Goal: Task Accomplishment & Management: Use online tool/utility

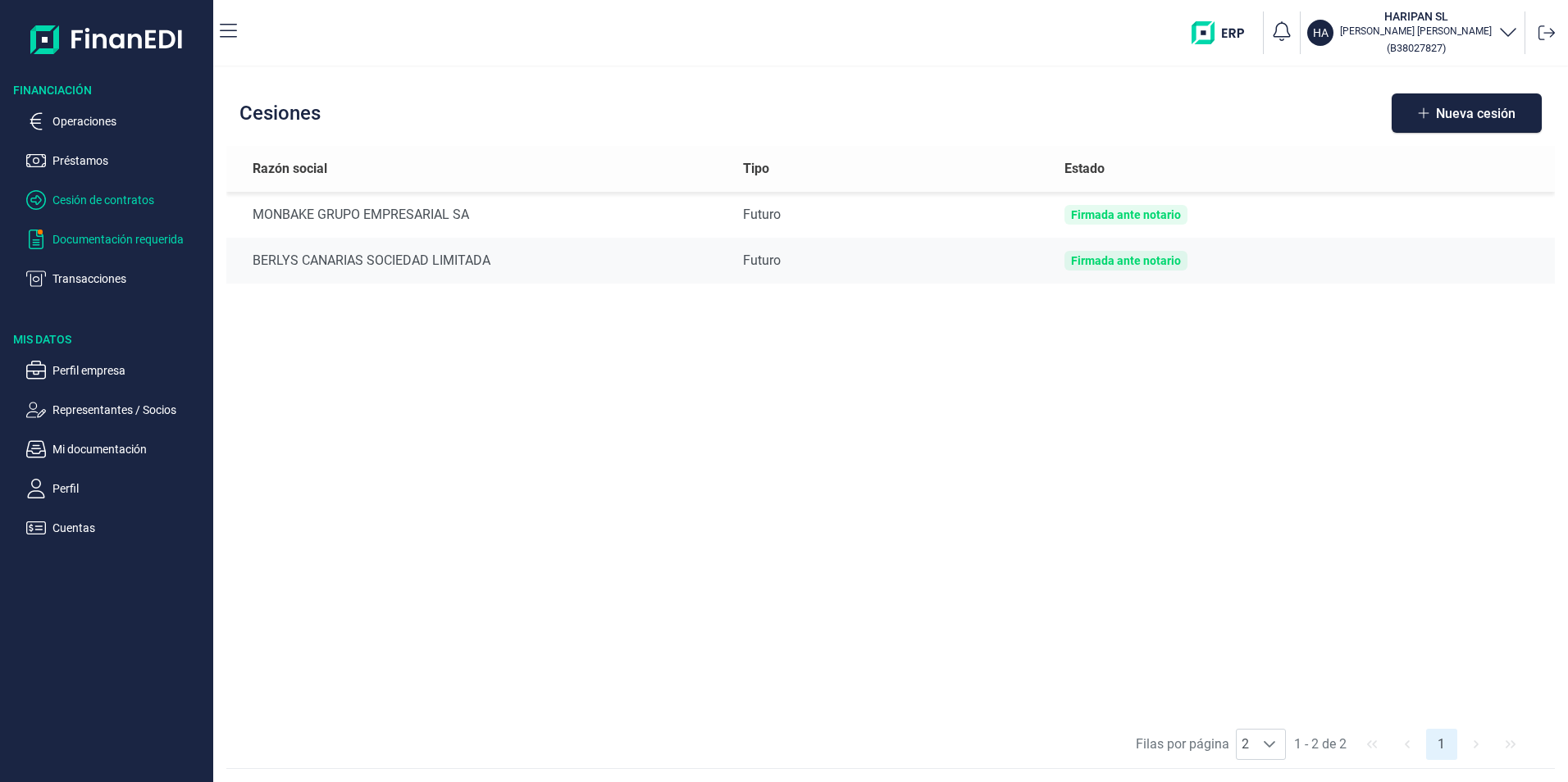
click at [105, 234] on p "Documentación requerida" at bounding box center [129, 239] width 154 height 20
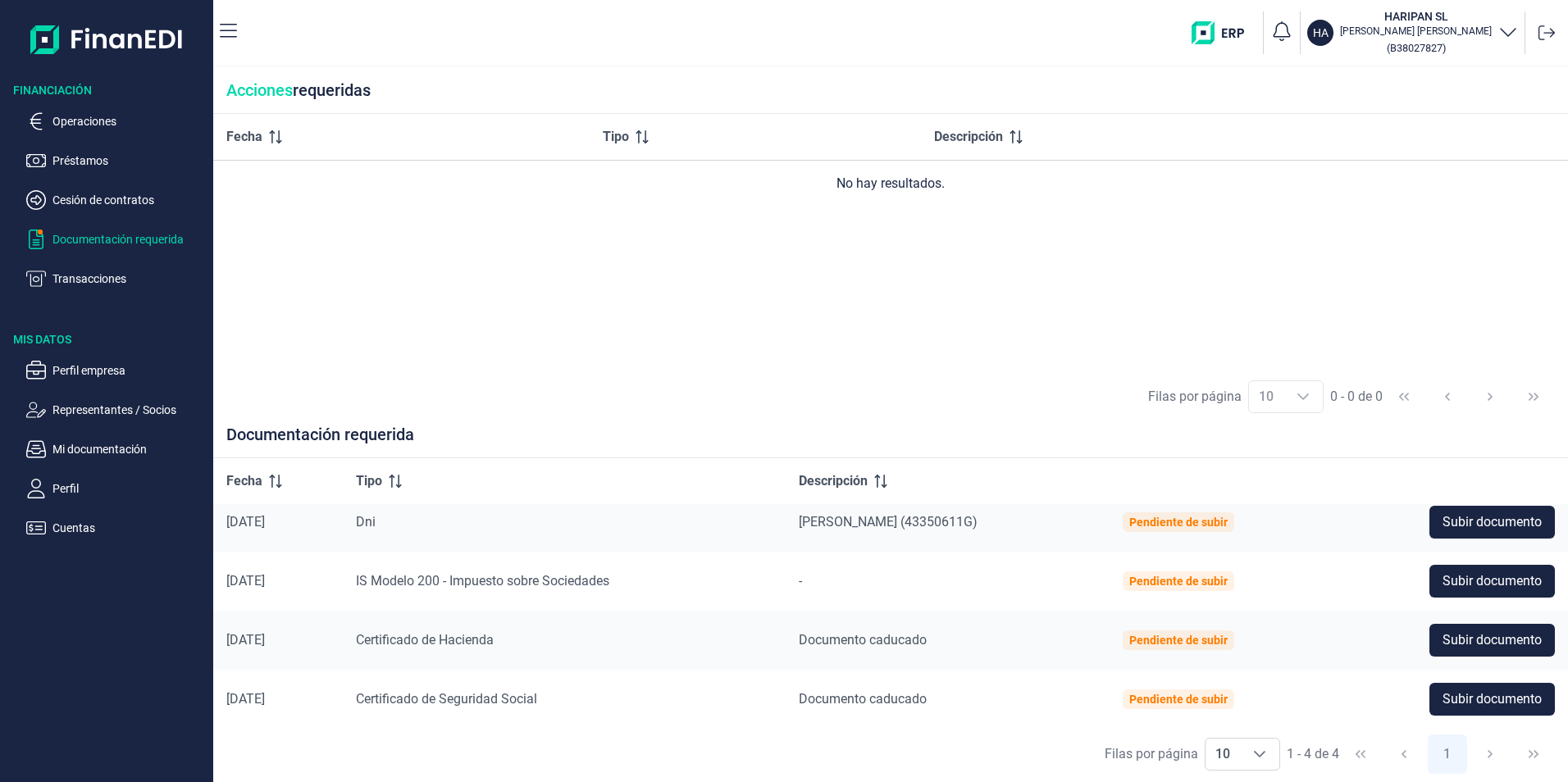
scroll to position [15, 0]
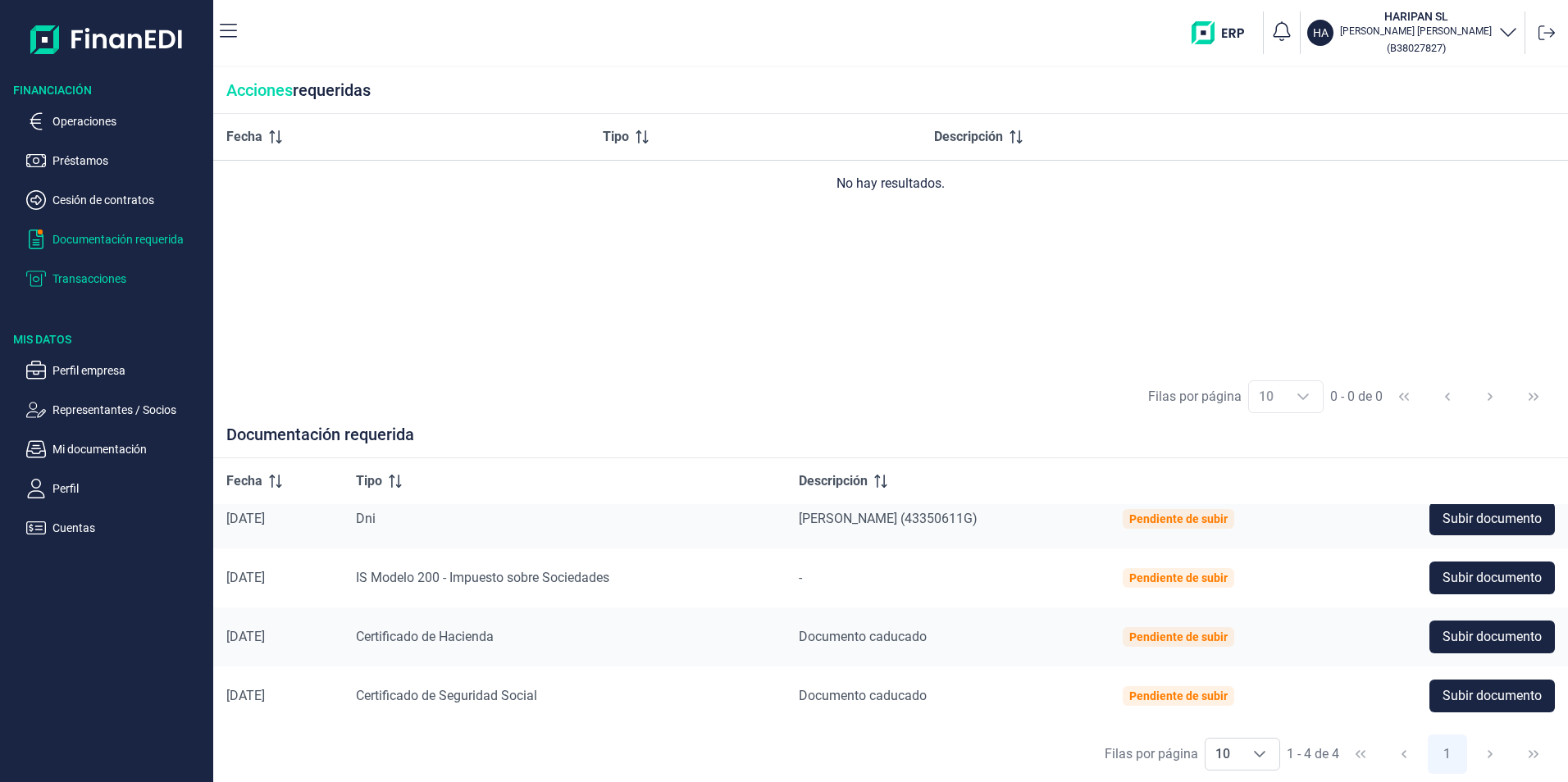
click at [110, 276] on p "Transacciones" at bounding box center [129, 279] width 154 height 20
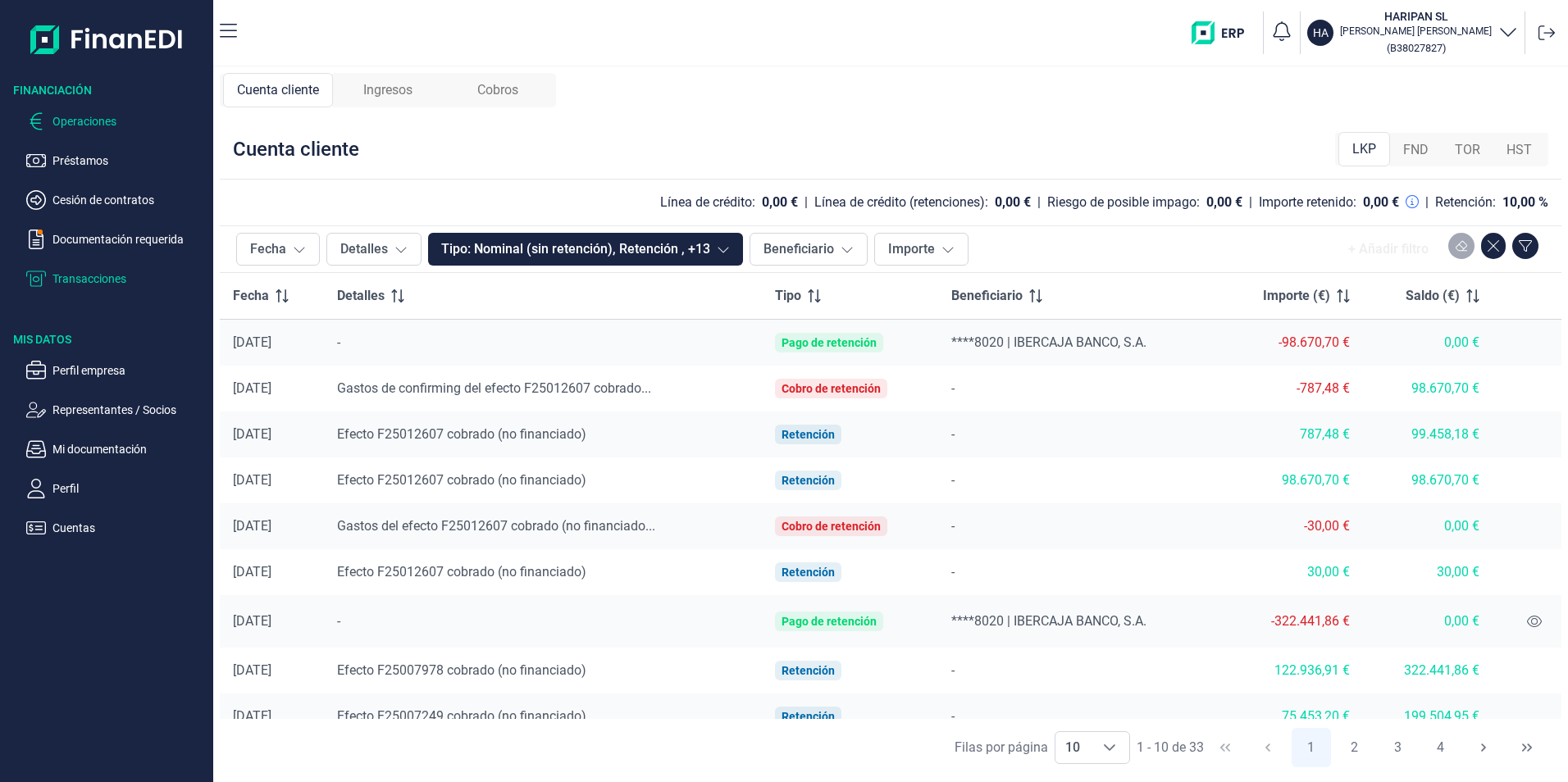
click at [107, 125] on p "Operaciones" at bounding box center [129, 121] width 154 height 20
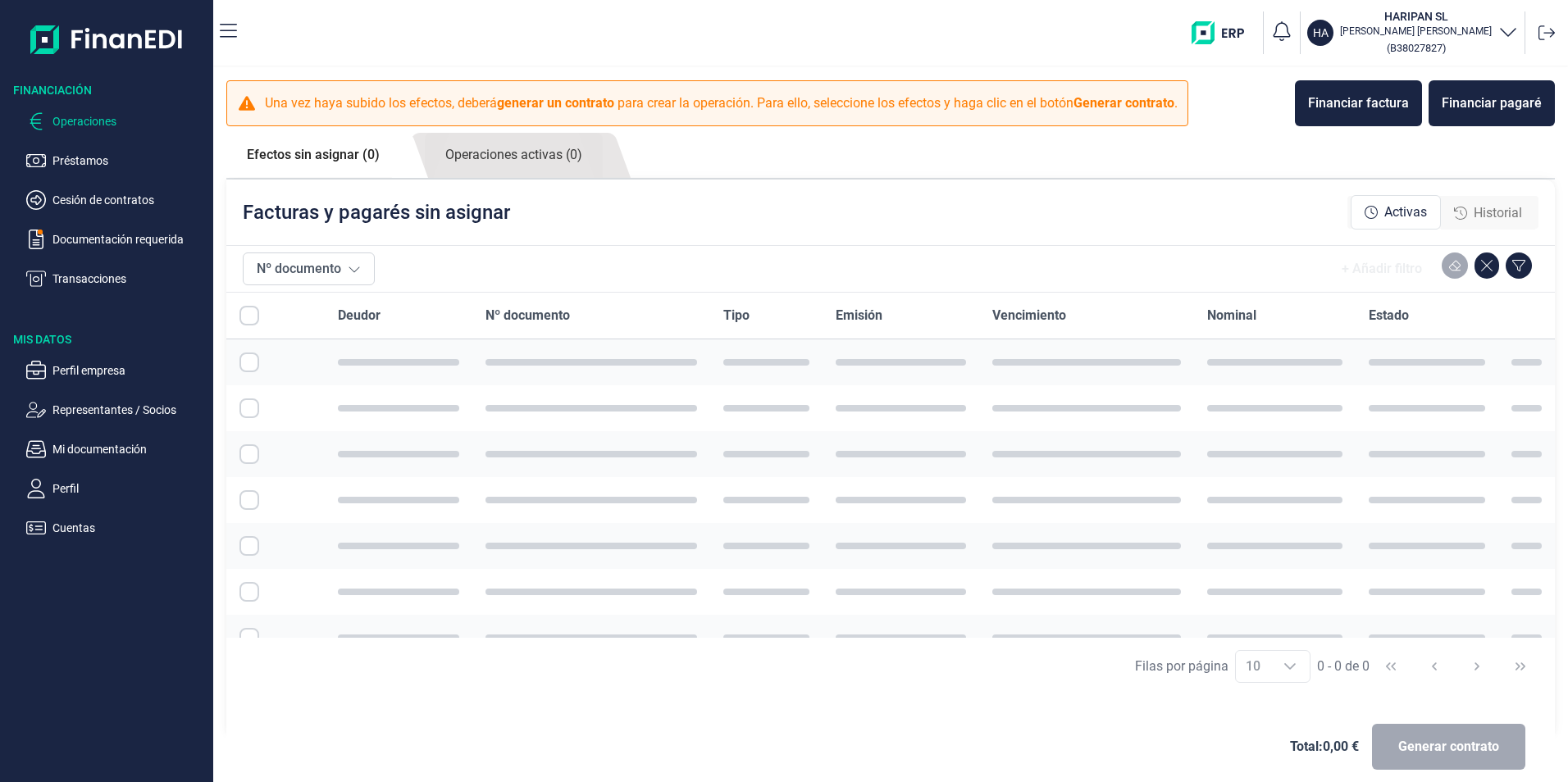
checkbox input "true"
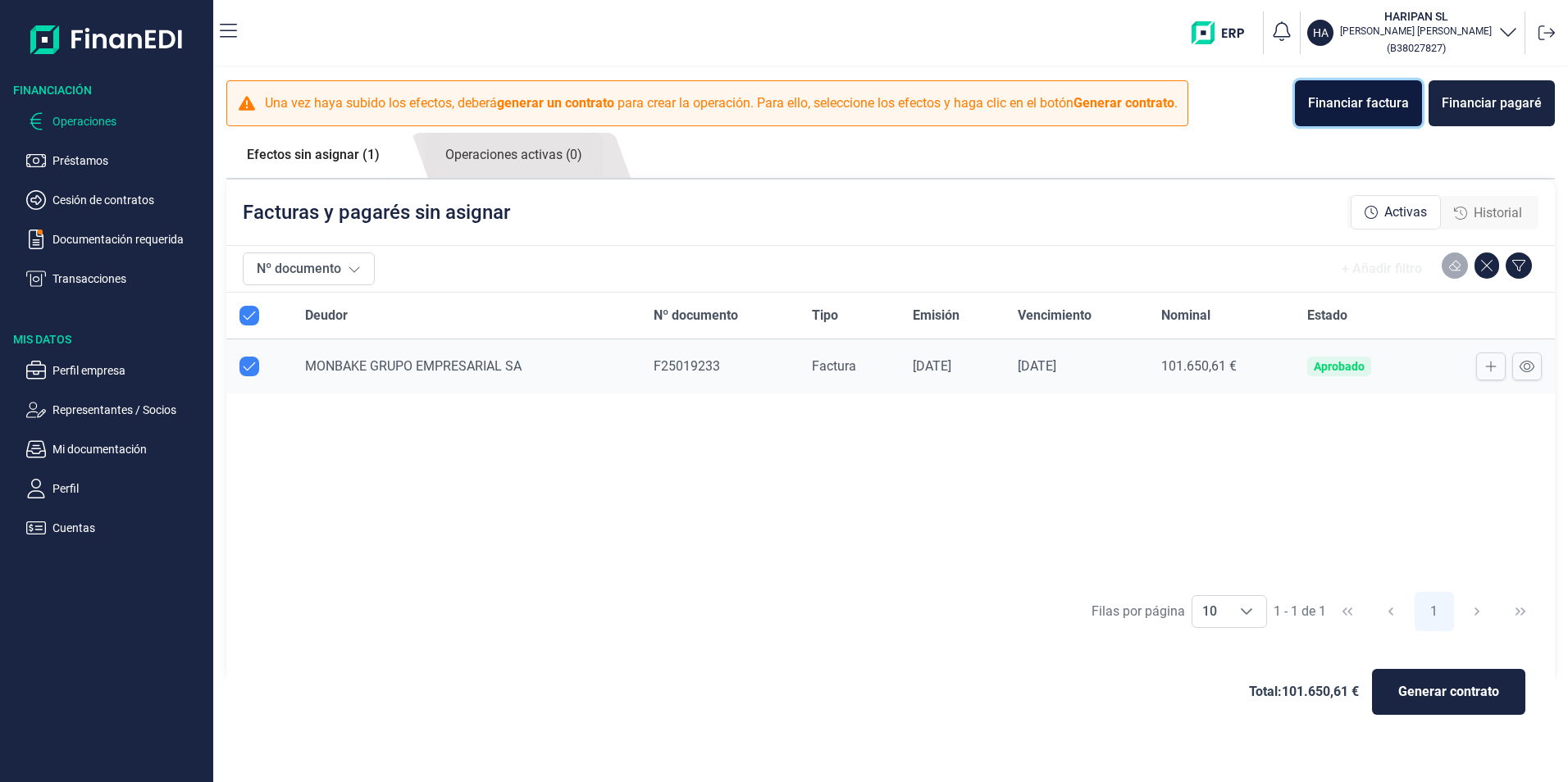
click at [1382, 103] on div "Financiar factura" at bounding box center [1358, 104] width 101 height 20
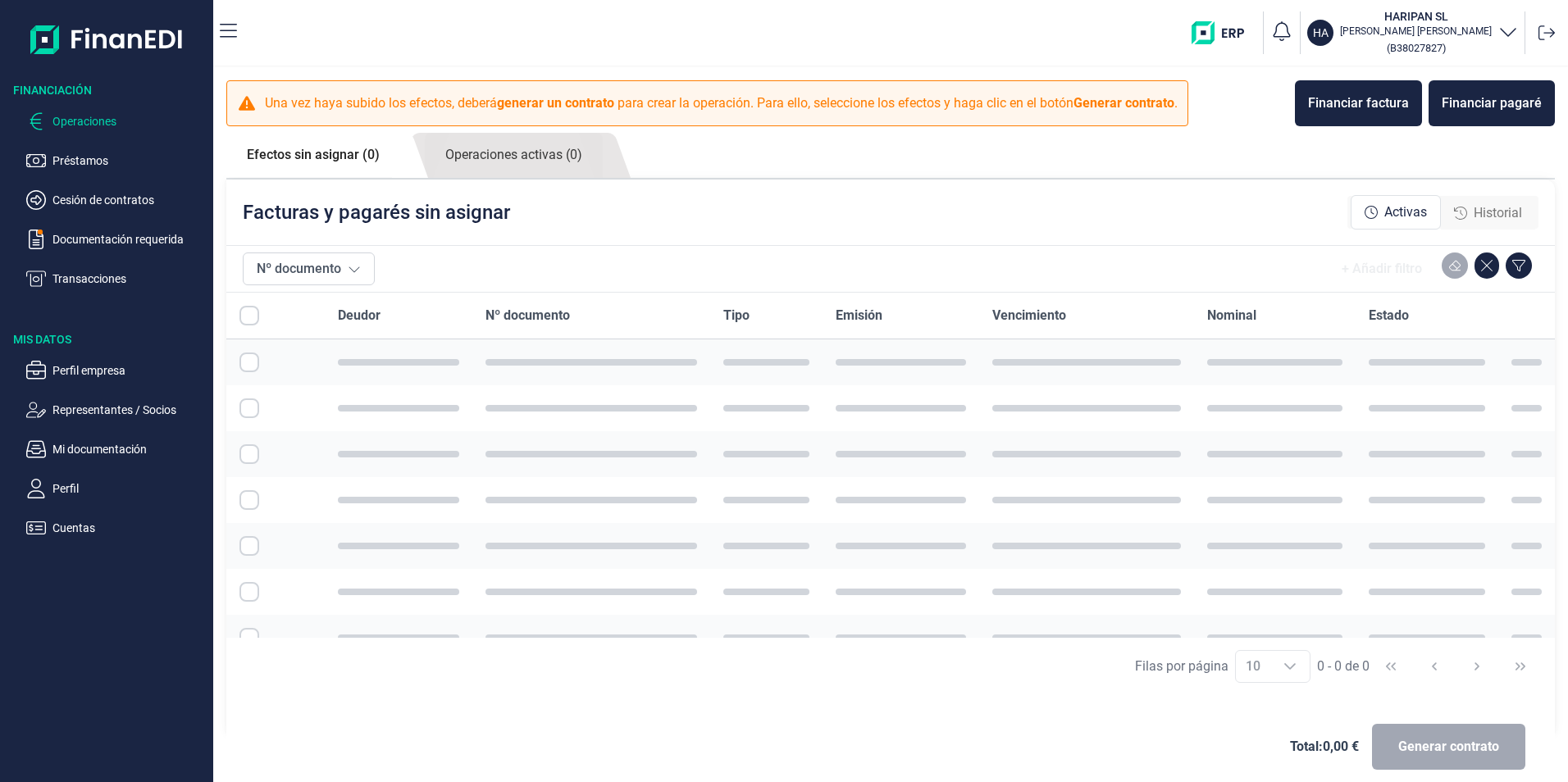
checkbox input "true"
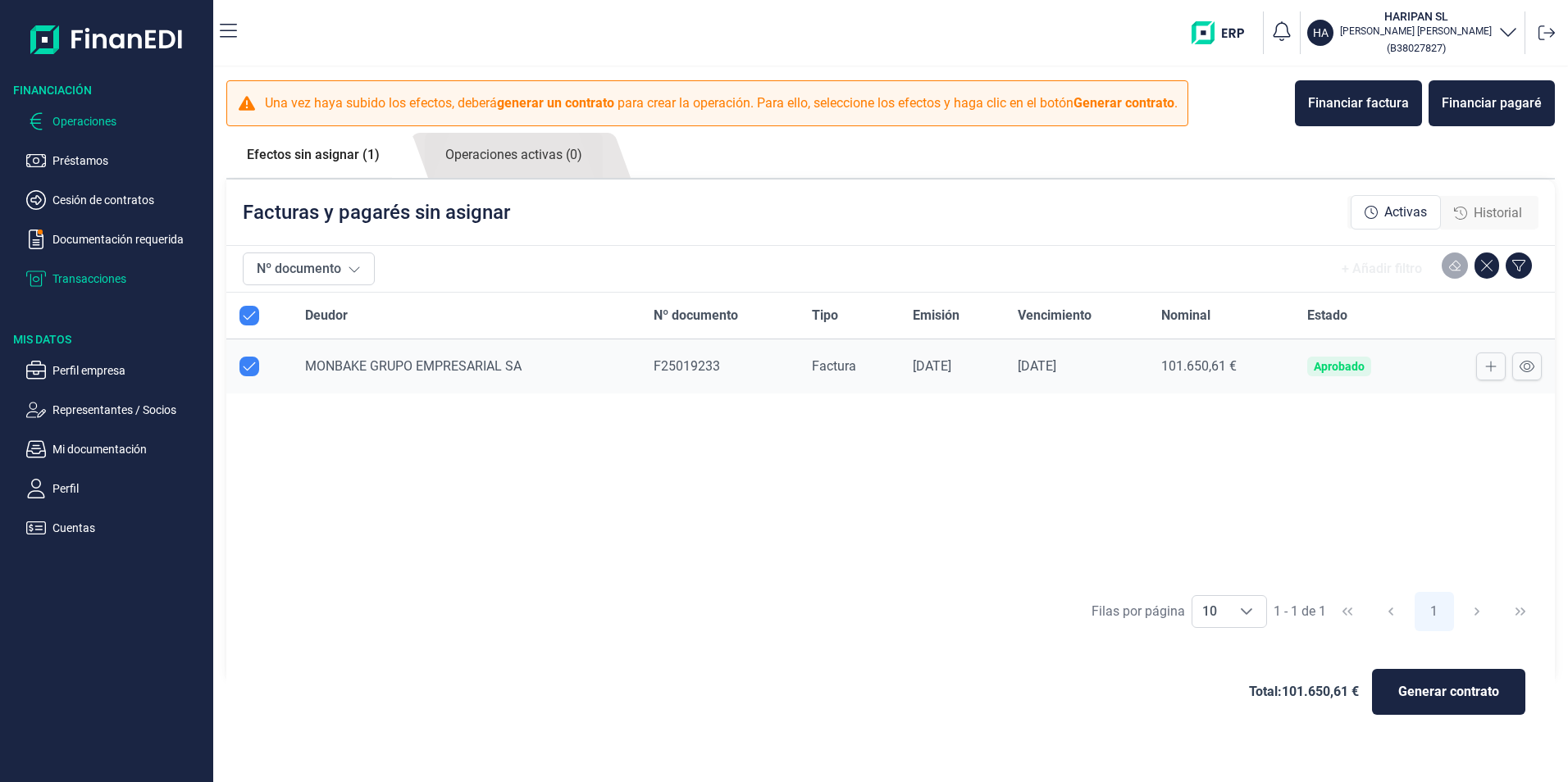
click at [97, 280] on p "Transacciones" at bounding box center [129, 279] width 154 height 20
